Goal: Answer question/provide support: Share knowledge or assist other users

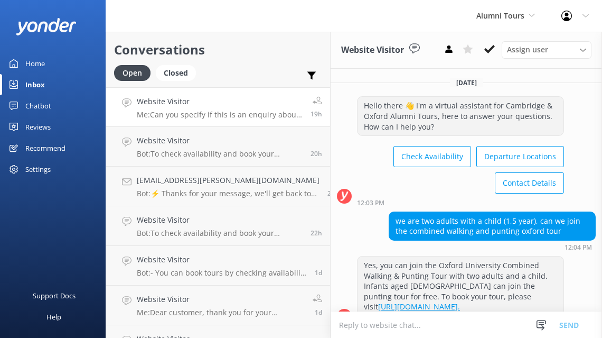
scroll to position [394, 0]
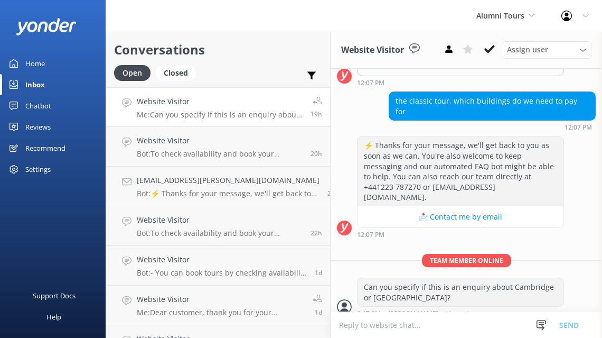
click at [579, 15] on div "Profile Settings Logout" at bounding box center [575, 16] width 54 height 32
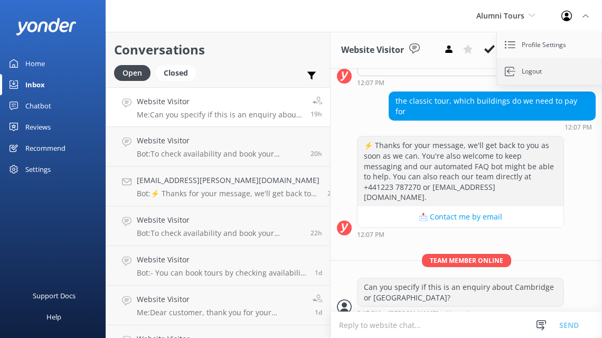
click at [532, 68] on link "Logout" at bounding box center [550, 71] width 106 height 26
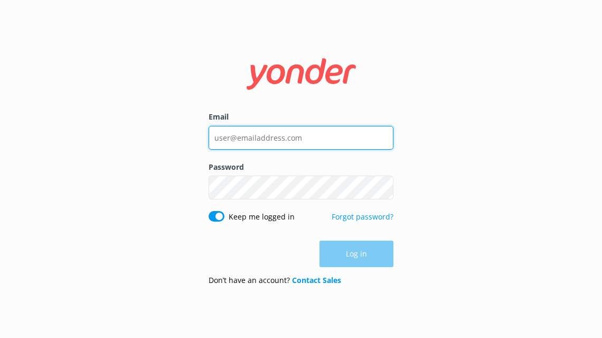
type input "[EMAIL_ADDRESS][DOMAIN_NAME]"
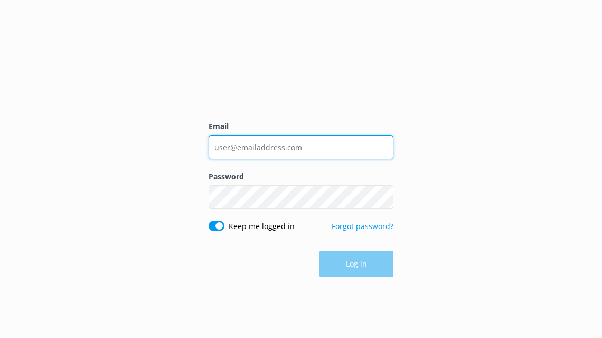
type input "[EMAIL_ADDRESS][DOMAIN_NAME]"
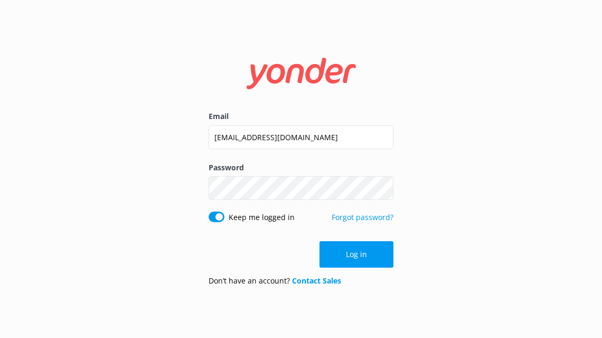
click at [347, 238] on form "Email [EMAIL_ADDRESS][DOMAIN_NAME] Password Show password Keep me logged in For…" at bounding box center [301, 168] width 185 height 251
click at [347, 255] on button "Log in" at bounding box center [357, 254] width 74 height 26
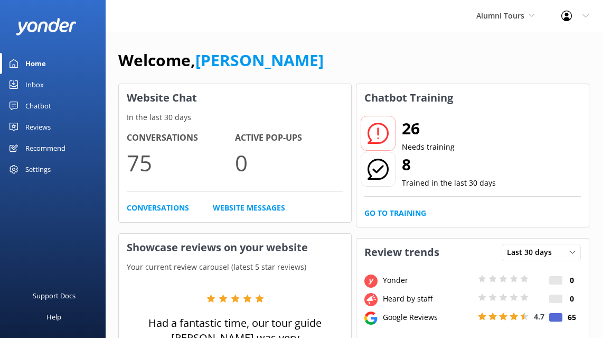
click at [39, 100] on div "Chatbot" at bounding box center [38, 105] width 26 height 21
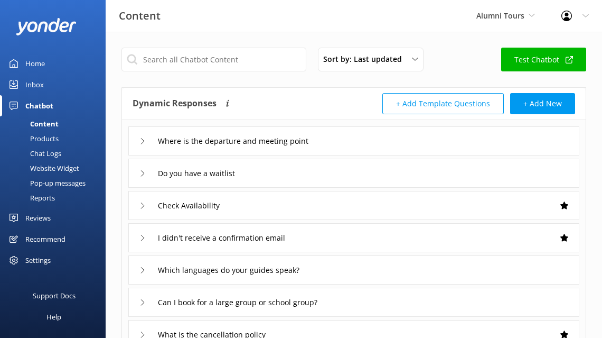
click at [141, 138] on use at bounding box center [142, 141] width 3 height 6
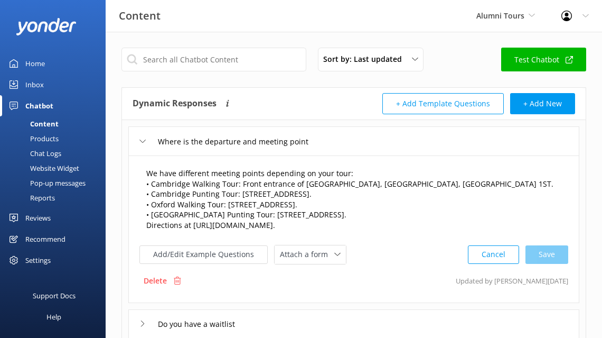
click at [335, 203] on textarea "We have different meeting points depending on your tour: • Cambridge Walking To…" at bounding box center [354, 199] width 427 height 75
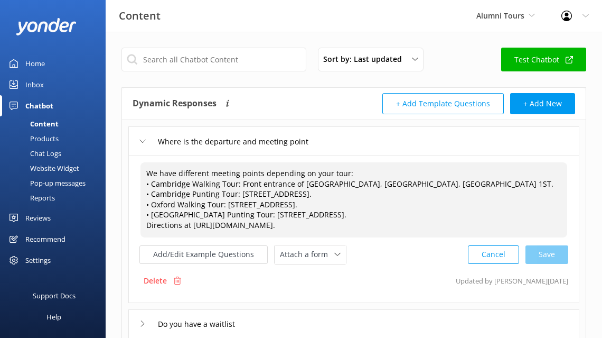
click at [295, 205] on textarea "We have different meeting points depending on your tour: • Cambridge Walking To…" at bounding box center [354, 199] width 427 height 75
click at [437, 216] on textarea "We have different meeting points depending on your tour: • Cambridge Walking To…" at bounding box center [354, 199] width 427 height 75
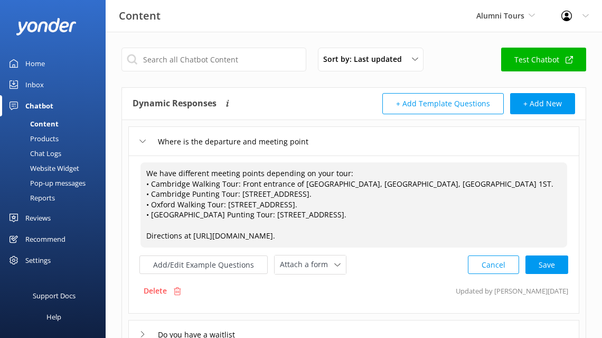
drag, startPoint x: 384, startPoint y: 233, endPoint x: 194, endPoint y: 237, distance: 190.2
click at [194, 237] on textarea "We have different meeting points depending on your tour: • Cambridge Walking To…" at bounding box center [354, 204] width 427 height 85
paste textarea "[DOMAIN_NAME]/"
type textarea "We have different meeting points depending on your tour: • Cambridge Walking To…"
click at [336, 267] on icon at bounding box center [337, 265] width 6 height 6
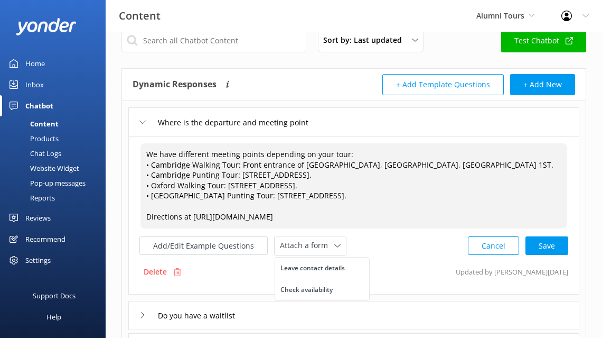
scroll to position [34, 0]
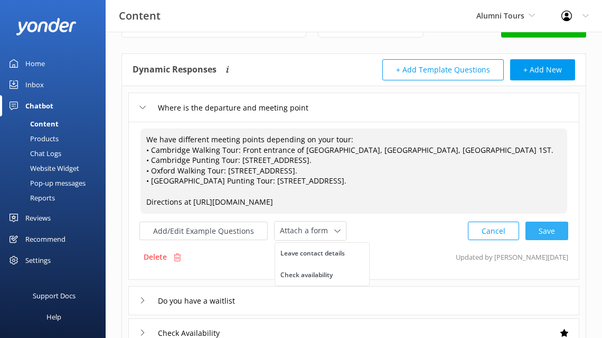
click at [548, 230] on div "Cancel Save" at bounding box center [518, 231] width 100 height 20
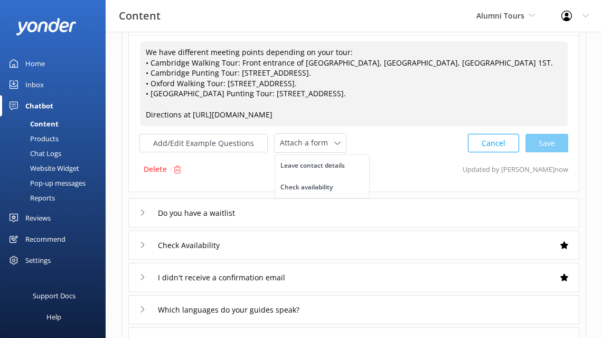
scroll to position [125, 0]
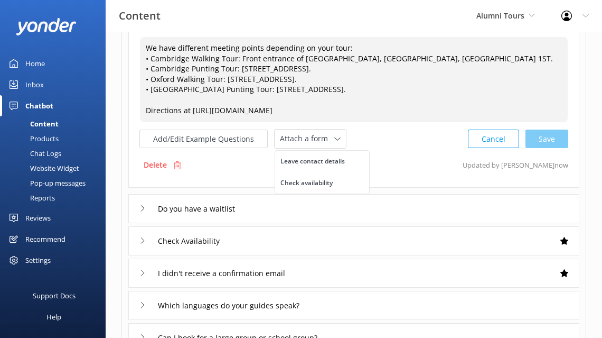
click at [137, 207] on div "Do you have a waitlist" at bounding box center [353, 208] width 451 height 29
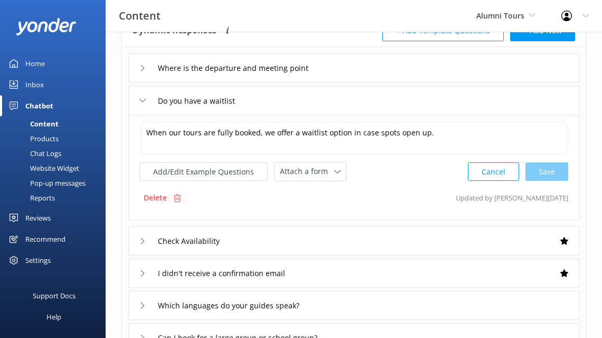
scroll to position [121, 0]
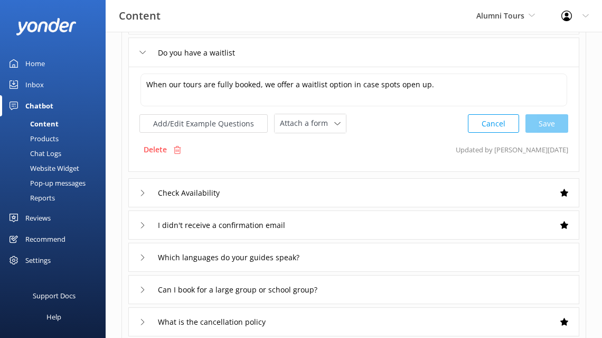
click at [146, 194] on div "Check Availability" at bounding box center [185, 192] width 93 height 17
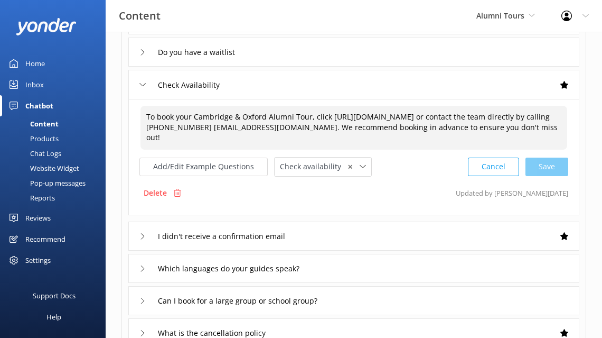
drag, startPoint x: 383, startPoint y: 125, endPoint x: 141, endPoint y: 129, distance: 242.0
click at [141, 129] on textarea "To book your Cambridge & Oxford Alumni Tour, click [URL][DOMAIN_NAME] or contac…" at bounding box center [354, 128] width 427 height 44
paste textarea "alumni.tour"
click at [314, 128] on textarea "To book your Cambridge & Oxford Alumni Tour, click [URL][DOMAIN_NAME] or contac…" at bounding box center [354, 128] width 427 height 44
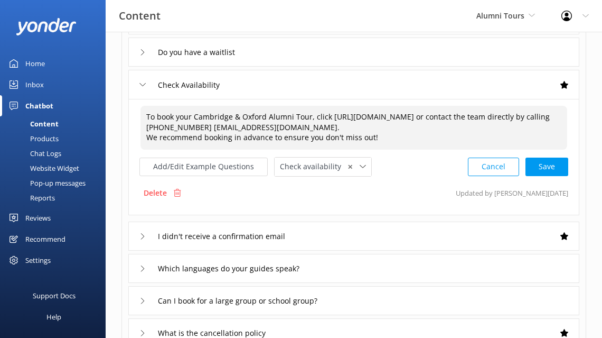
click at [313, 116] on textarea "To book your Cambridge & Oxford Alumni Tour, click [URL][DOMAIN_NAME] or contac…" at bounding box center [354, 128] width 427 height 44
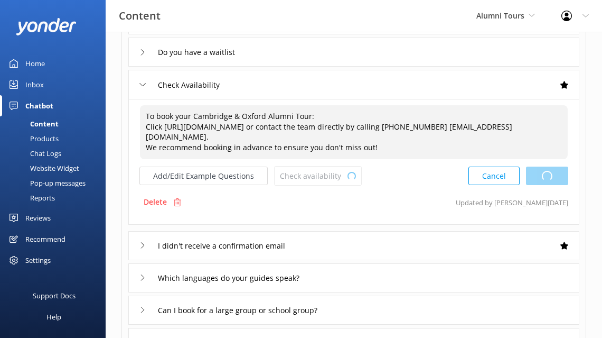
click at [539, 166] on div "Cancel Loading.." at bounding box center [519, 176] width 100 height 20
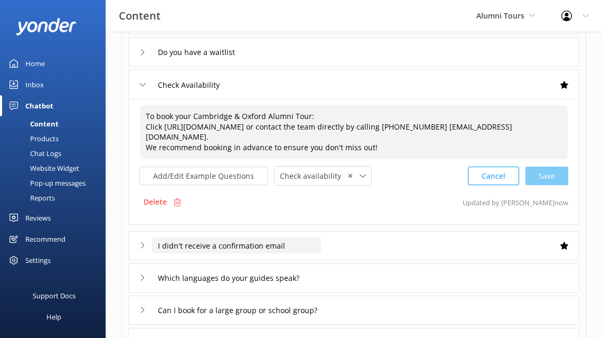
type textarea "To book your Cambridge & Oxford Alumni Tour: Click [URL][DOMAIN_NAME] or contac…"
click at [223, 237] on input "I didn't receive a confirmation email" at bounding box center [236, 245] width 169 height 16
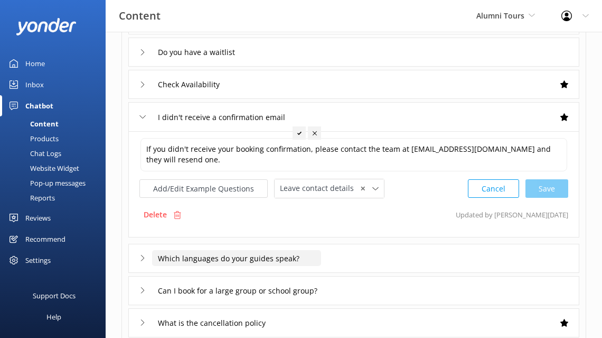
click at [170, 254] on input "Which languages do your guides speak?" at bounding box center [236, 258] width 169 height 16
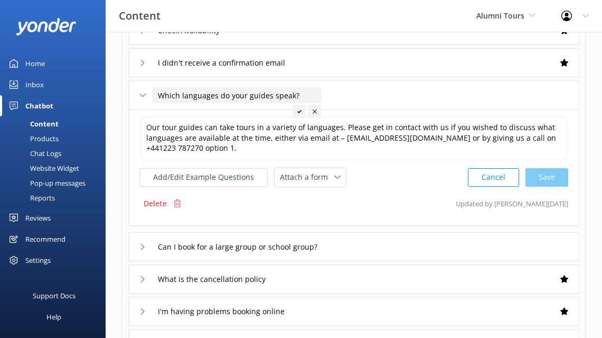
scroll to position [178, 0]
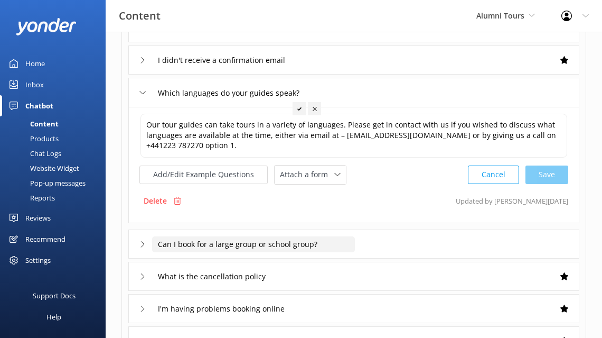
click at [195, 241] on input "Can I book for a large group or school group?" at bounding box center [253, 244] width 203 height 16
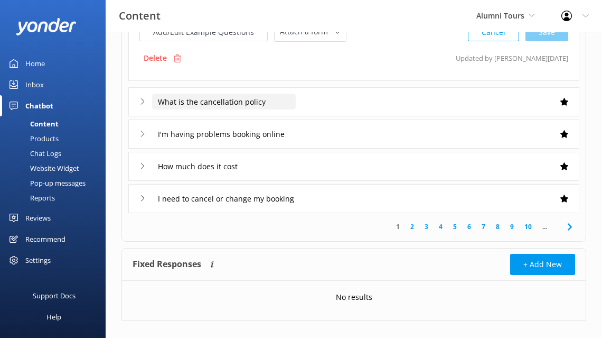
click at [186, 101] on input "What is the cancellation policy" at bounding box center [224, 102] width 144 height 16
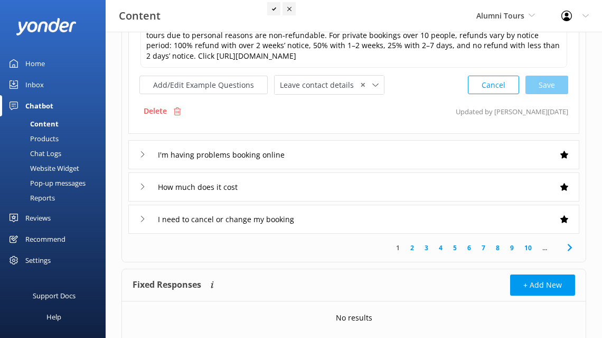
scroll to position [232, 0]
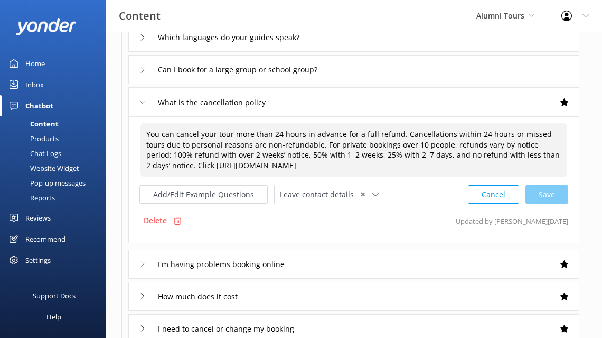
drag, startPoint x: 362, startPoint y: 165, endPoint x: 169, endPoint y: 170, distance: 193.4
click at [169, 170] on textarea "You can cancel your tour more than 24 hours in advance for a full refund. Cance…" at bounding box center [354, 150] width 427 height 54
click at [179, 166] on textarea "You can cancel your tour more than 24 hours in advance for a full refund. Cance…" at bounding box center [354, 150] width 427 height 54
drag, startPoint x: 391, startPoint y: 166, endPoint x: 165, endPoint y: 166, distance: 225.6
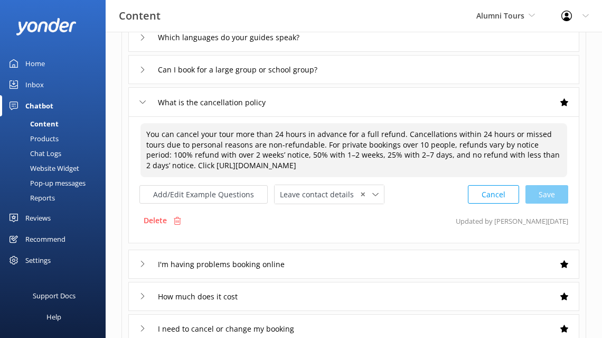
click at [165, 166] on textarea "You can cancel your tour more than 24 hours in advance for a full refund. Cance…" at bounding box center [354, 150] width 427 height 54
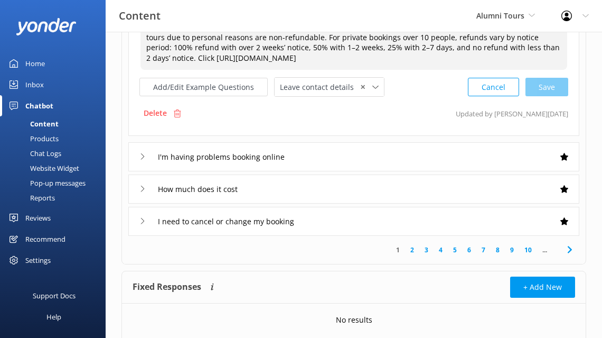
scroll to position [348, 0]
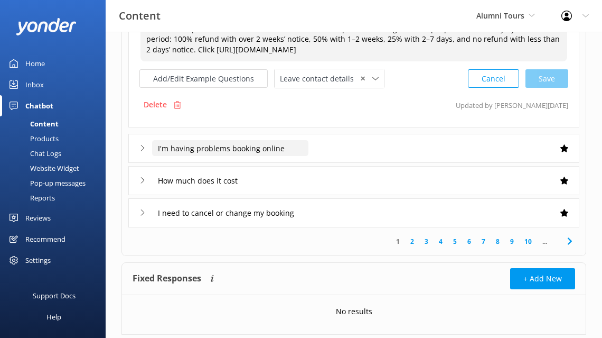
click at [204, 144] on input "I'm having problems booking online" at bounding box center [230, 148] width 156 height 16
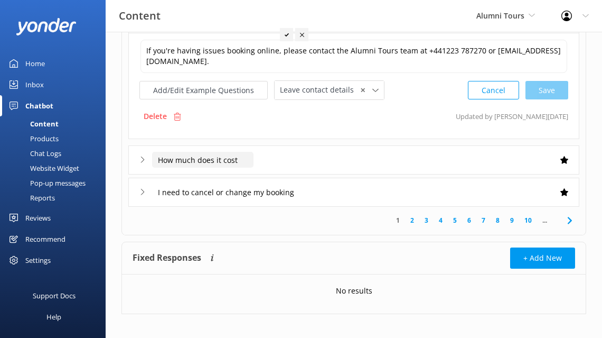
click at [209, 166] on input "How much does it cost" at bounding box center [202, 160] width 101 height 16
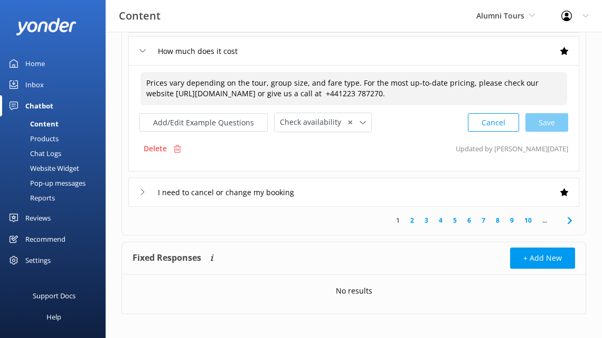
drag, startPoint x: 382, startPoint y: 94, endPoint x: 140, endPoint y: 91, distance: 242.0
click at [140, 91] on div "Prices vary depending on the tour, group size, and fare type. For the most up-t…" at bounding box center [354, 88] width 428 height 34
paste textarea "[DOMAIN_NAME][URL]"
drag, startPoint x: 341, startPoint y: 91, endPoint x: 146, endPoint y: 90, distance: 195.0
click at [146, 90] on textarea "Prices vary depending on the tour, group size, and fare type. For the most up-t…" at bounding box center [354, 88] width 427 height 33
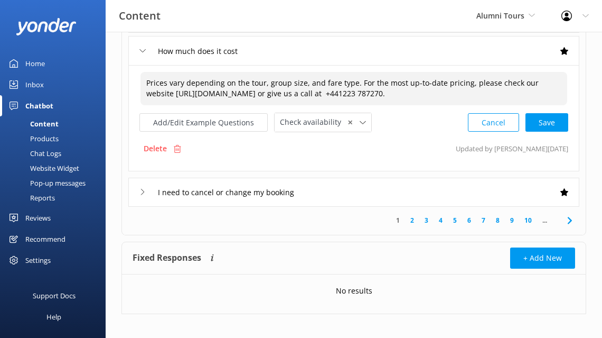
paste textarea "[DOMAIN_NAME]/"
type textarea "Prices vary depending on the tour, group size, and fare type. For the most up-t…"
click at [533, 118] on div "Cancel Save" at bounding box center [518, 123] width 100 height 20
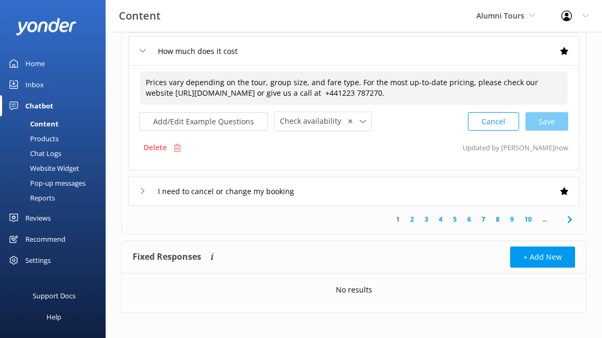
click at [139, 190] on icon at bounding box center [142, 191] width 6 height 6
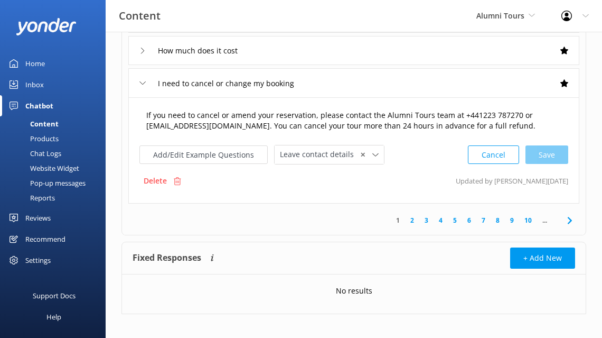
click at [267, 125] on textarea "If you need to cancel or amend your reservation, please contact the Alumni Tour…" at bounding box center [354, 120] width 427 height 33
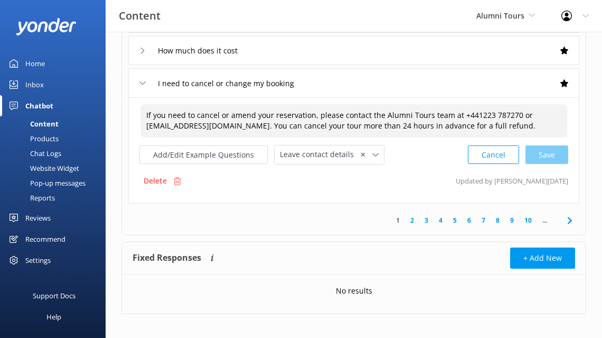
click at [285, 127] on textarea "If you need to cancel or amend your reservation, please contact the Alumni Tour…" at bounding box center [354, 120] width 427 height 33
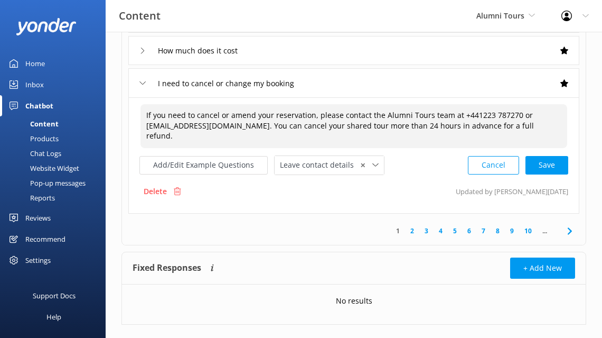
click at [504, 122] on textarea "If you need to cancel or amend your reservation, please contact the Alumni Tour…" at bounding box center [354, 126] width 427 height 44
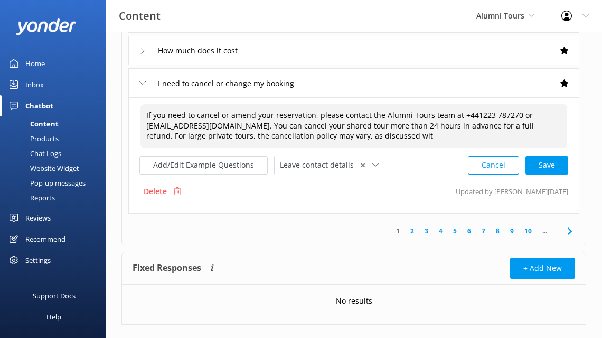
drag, startPoint x: 277, startPoint y: 138, endPoint x: 348, endPoint y: 139, distance: 70.8
click at [348, 139] on textarea "If you need to cancel or amend your reservation, please contact the Alumni Tour…" at bounding box center [354, 126] width 427 height 44
drag, startPoint x: 312, startPoint y: 133, endPoint x: 141, endPoint y: 111, distance: 172.5
click at [141, 111] on textarea "If you need to cancel or amend your reservation, please contact the Alumni Tour…" at bounding box center [354, 126] width 427 height 44
paste textarea "1223 787270 or [EMAIL_ADDRESS][DOMAIN_NAME] . Shared tours can be cancelled mor…"
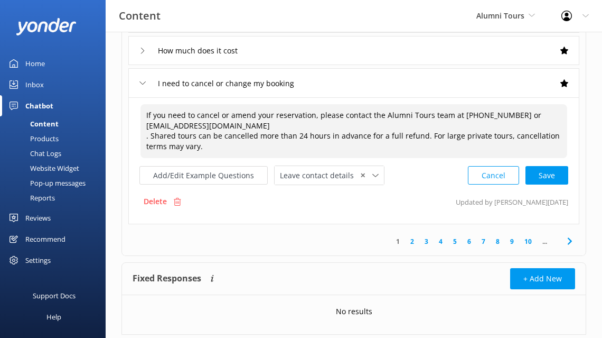
click at [151, 136] on textarea "If you need to cancel or amend your reservation, please contact the Alumni Tour…" at bounding box center [354, 131] width 427 height 54
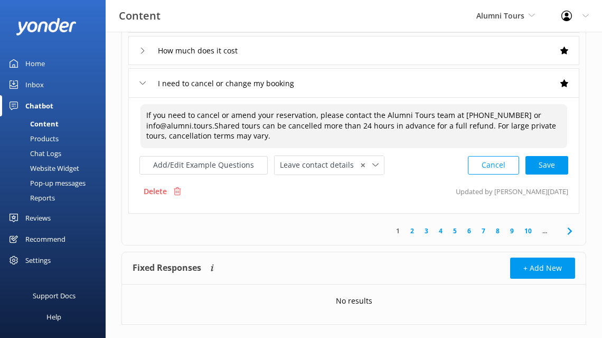
type textarea "If you need to cancel or amend your reservation, please contact the Alumni Tour…"
click at [560, 164] on div "Cancel Save" at bounding box center [518, 165] width 100 height 20
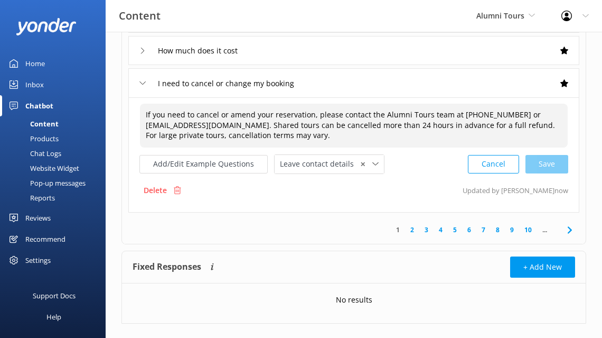
click at [142, 88] on div "I need to cancel or change my booking" at bounding box center [223, 82] width 169 height 17
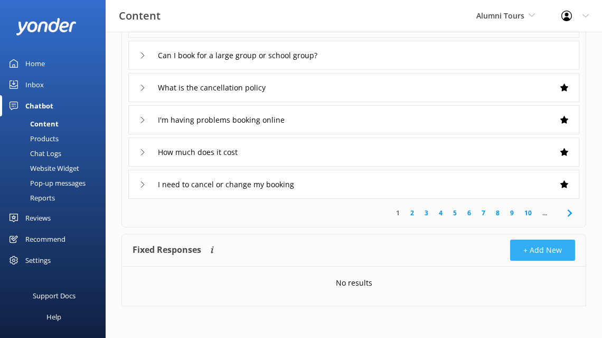
click at [520, 254] on button "+ Add New" at bounding box center [542, 249] width 65 height 21
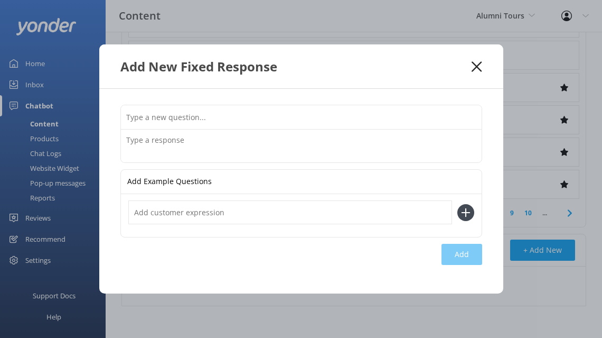
click at [278, 116] on input "text" at bounding box center [301, 117] width 361 height 24
click at [472, 65] on icon at bounding box center [477, 66] width 10 height 11
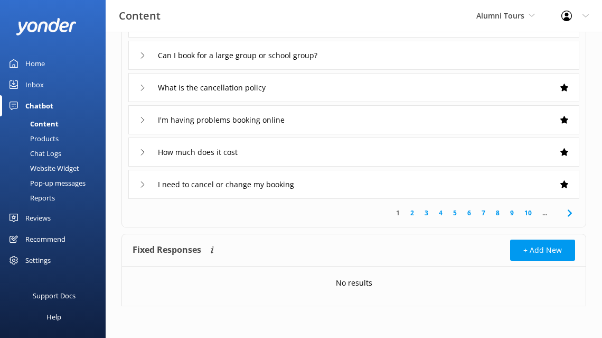
click at [415, 210] on link "2" at bounding box center [412, 213] width 14 height 10
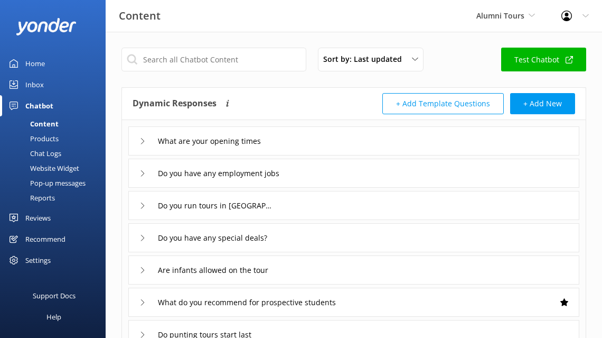
scroll to position [7, 0]
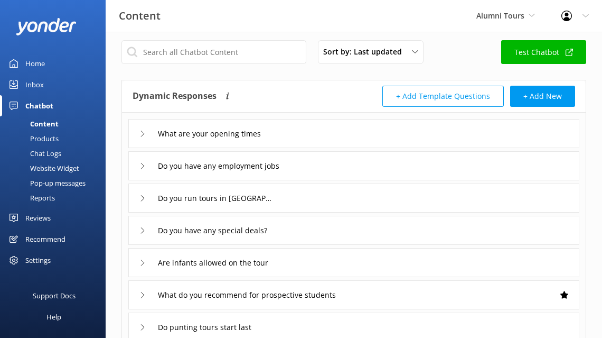
click at [136, 167] on div "Do you have any employment jobs" at bounding box center [353, 165] width 451 height 29
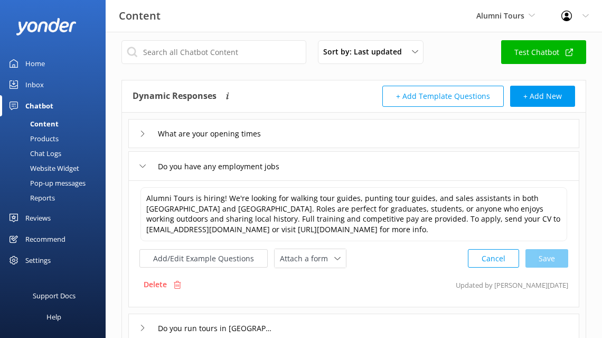
click at [136, 167] on div "Do you have any employment jobs" at bounding box center [353, 165] width 451 height 29
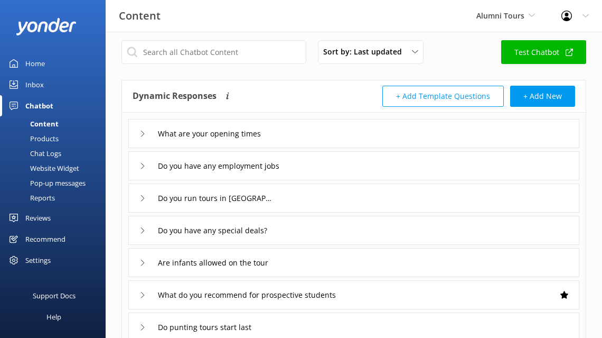
click at [142, 195] on icon at bounding box center [142, 198] width 6 height 6
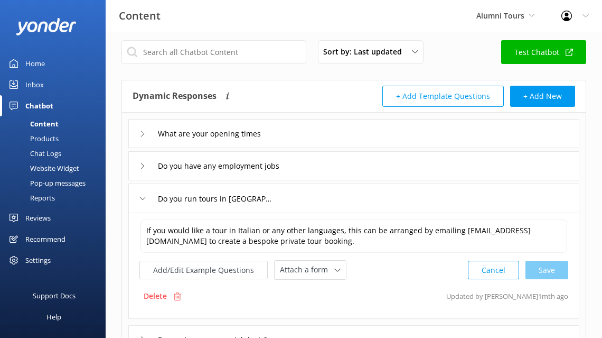
click at [142, 195] on icon at bounding box center [142, 198] width 6 height 6
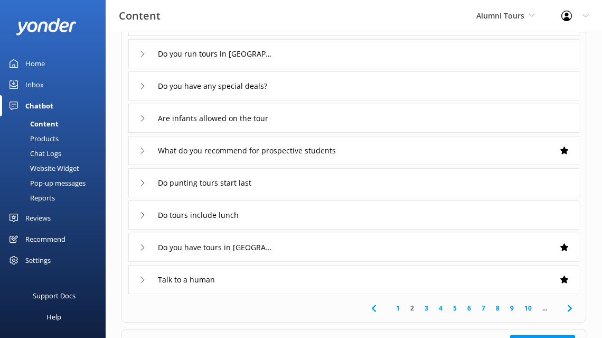
scroll to position [247, 0]
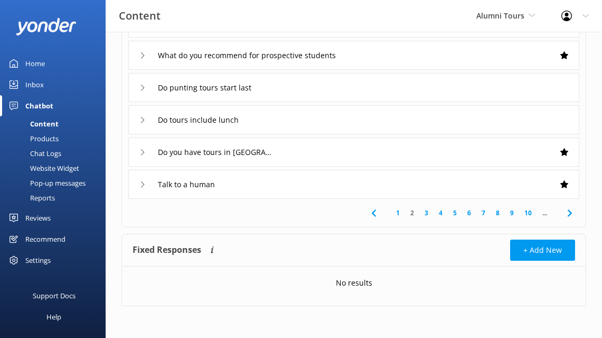
click at [526, 212] on link "10" at bounding box center [528, 213] width 18 height 10
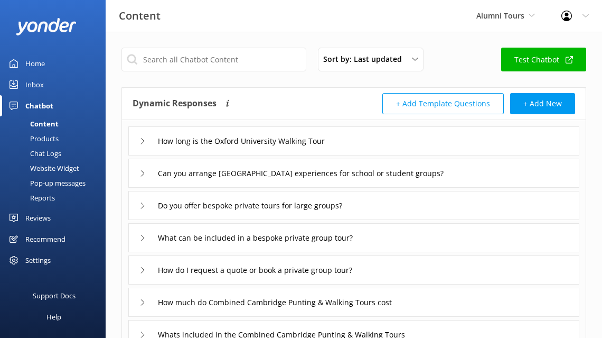
click at [36, 79] on div "Inbox" at bounding box center [34, 84] width 18 height 21
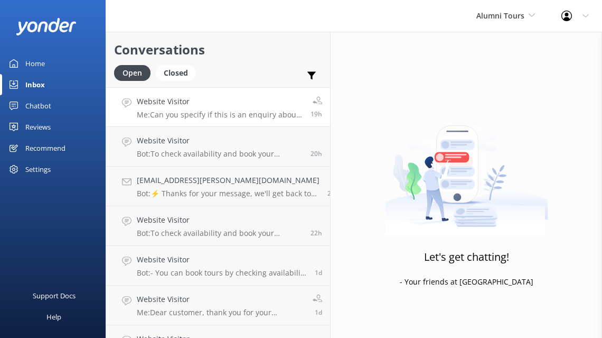
click at [208, 117] on p "Me: Can you specify if this is an enquiry about Cambridge or [GEOGRAPHIC_DATA]?" at bounding box center [220, 115] width 166 height 10
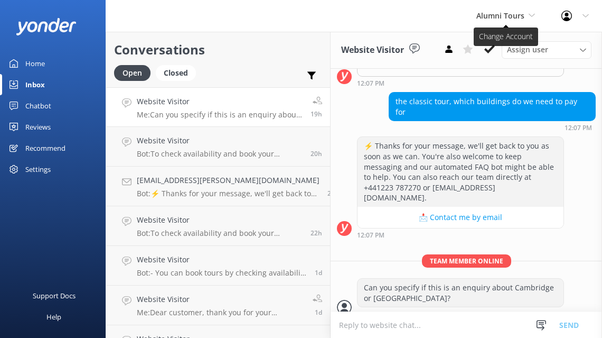
scroll to position [394, 0]
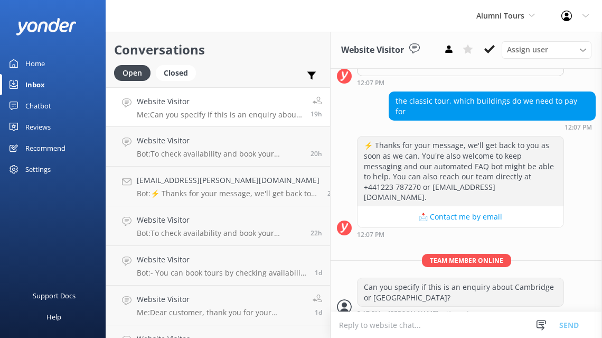
click at [198, 79] on div "Open Closed" at bounding box center [157, 77] width 87 height 25
click at [185, 74] on div "Closed" at bounding box center [176, 73] width 40 height 16
